Goal: Find specific fact

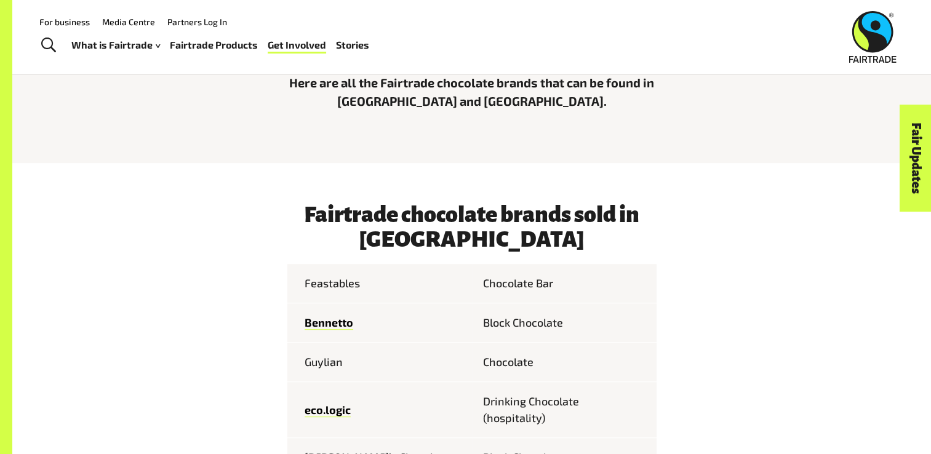
scroll to position [246, 0]
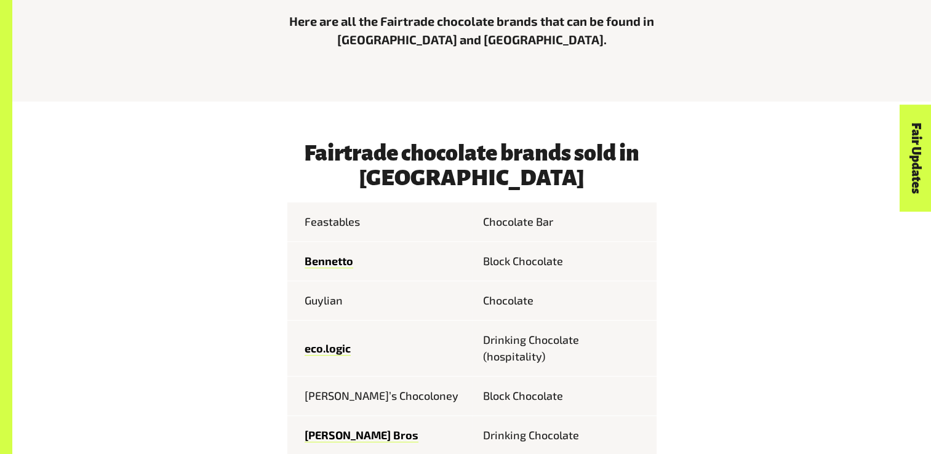
scroll to position [608, 0]
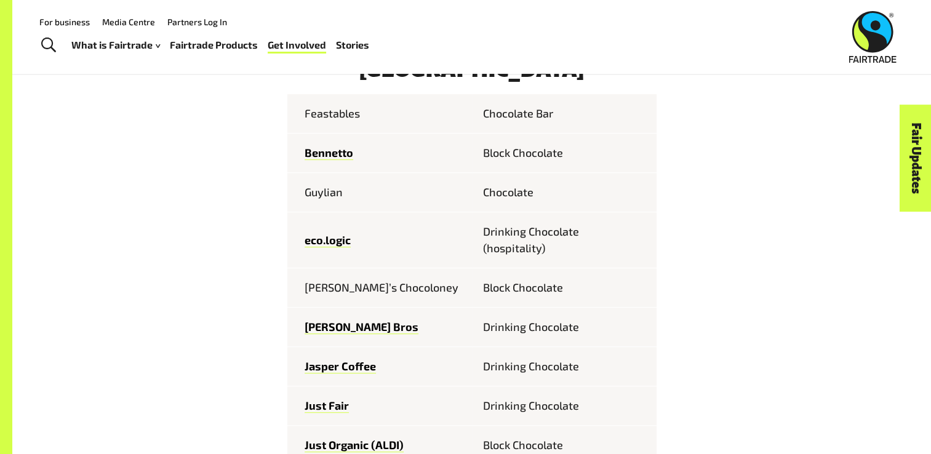
click at [355, 107] on td "Feastables" at bounding box center [379, 113] width 185 height 39
click at [342, 117] on td "Feastables" at bounding box center [379, 113] width 185 height 39
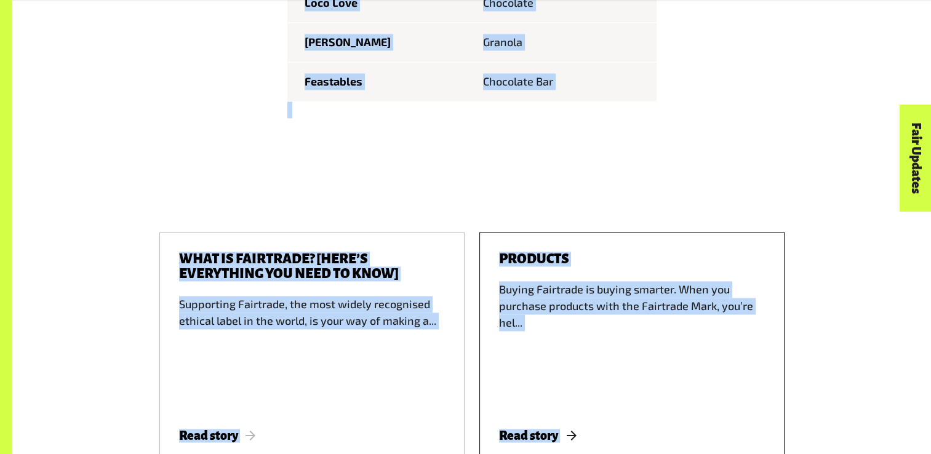
scroll to position [1859, 0]
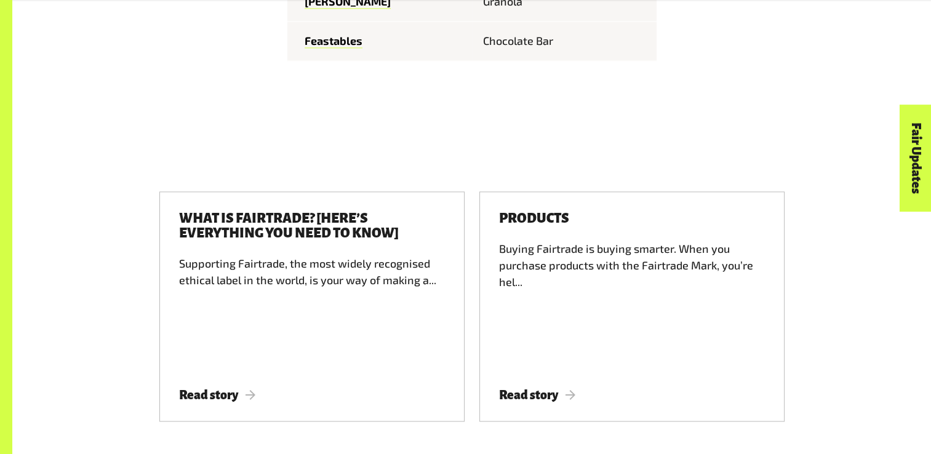
drag, startPoint x: 307, startPoint y: 122, endPoint x: 689, endPoint y: 28, distance: 394.2
copy span "Fairtrade chocolate brands sold in Australia Feastables Chocolate Bar Bennetto …"
